Goal: Navigation & Orientation: Find specific page/section

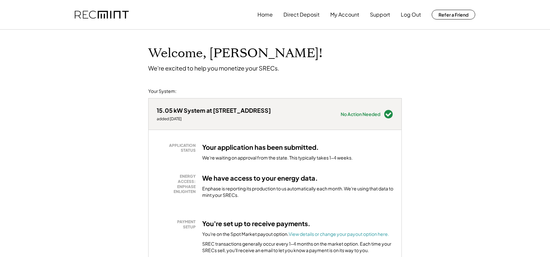
drag, startPoint x: 149, startPoint y: 69, endPoint x: 306, endPoint y: 67, distance: 156.7
click at [292, 67] on div "Welcome, [PERSON_NAME]! We're excited to help you monetize your SRECs." at bounding box center [275, 51] width 267 height 42
drag, startPoint x: 278, startPoint y: 70, endPoint x: 131, endPoint y: 71, distance: 146.9
